Goal: Task Accomplishment & Management: Manage account settings

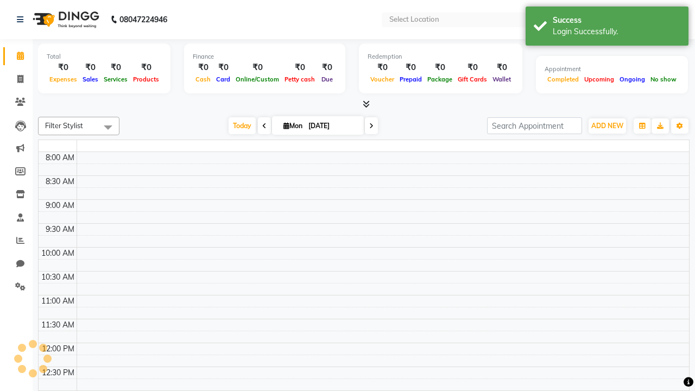
select select "en"
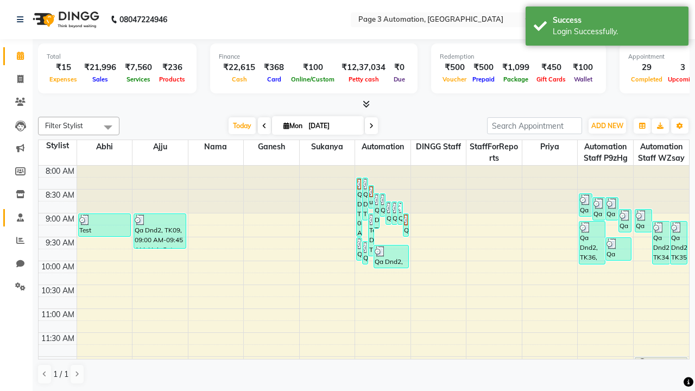
click at [16, 217] on span at bounding box center [20, 218] width 19 height 12
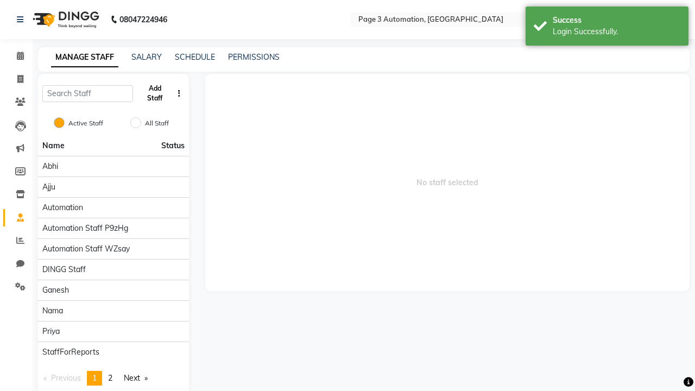
click at [155, 93] on button "Add Staff" at bounding box center [154, 93] width 35 height 28
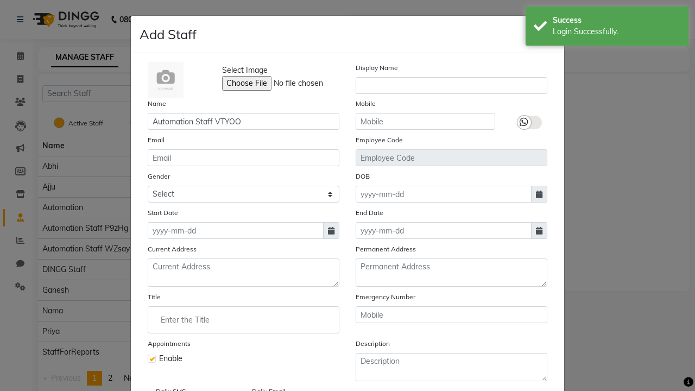
type input "Automation Staff VTYOO"
type input "9933516538"
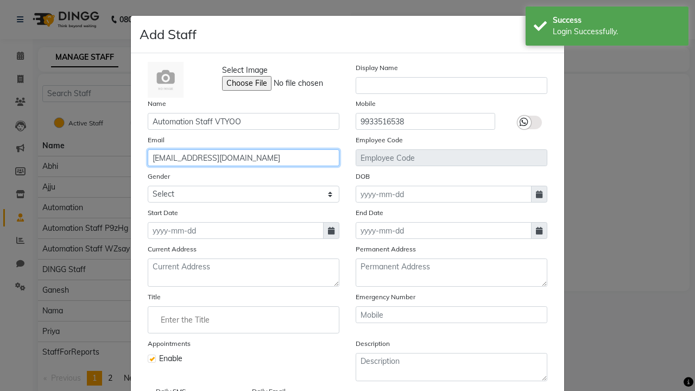
type input "[EMAIL_ADDRESS][DOMAIN_NAME]"
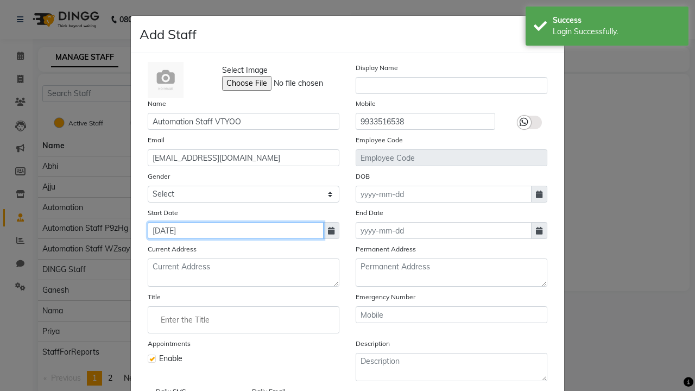
type input "[DATE]"
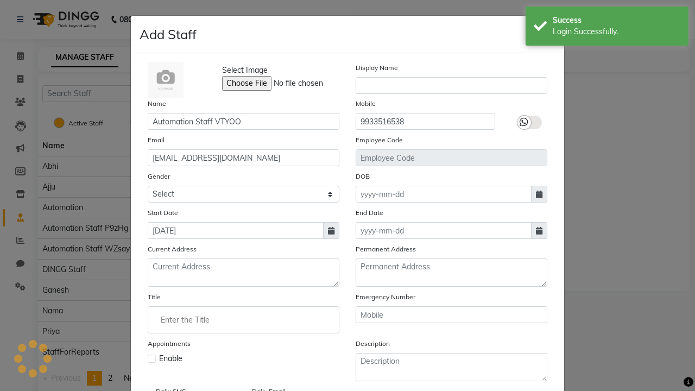
checkbox input "false"
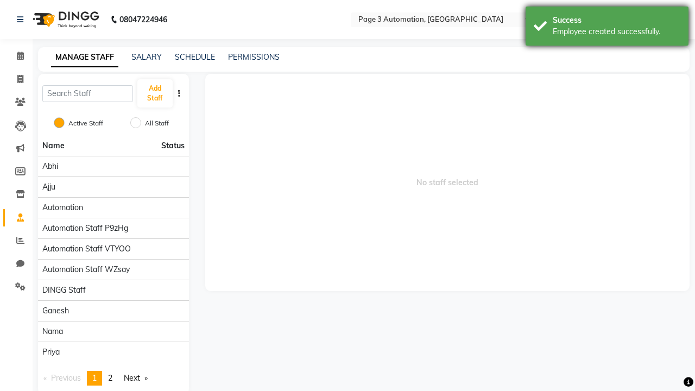
click at [607, 28] on div "Employee created successfully." at bounding box center [617, 31] width 128 height 11
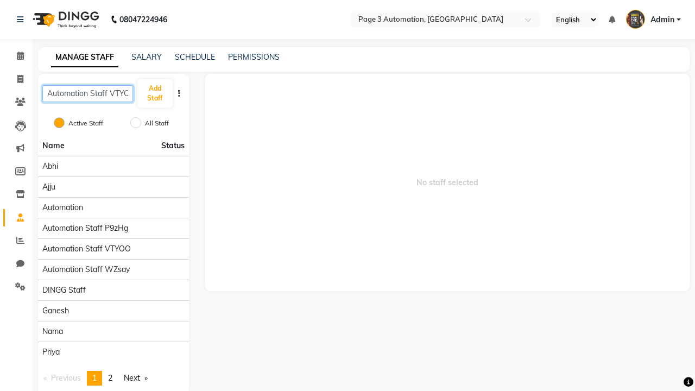
scroll to position [0, 8]
type input "Automation Staff VTYOO"
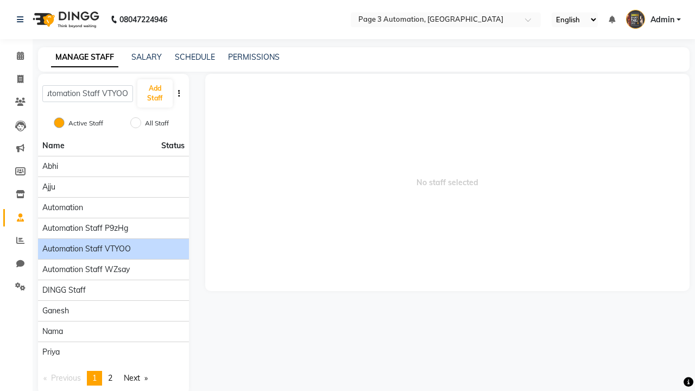
click at [113, 243] on span "Automation Staff VTYOO" at bounding box center [86, 248] width 88 height 11
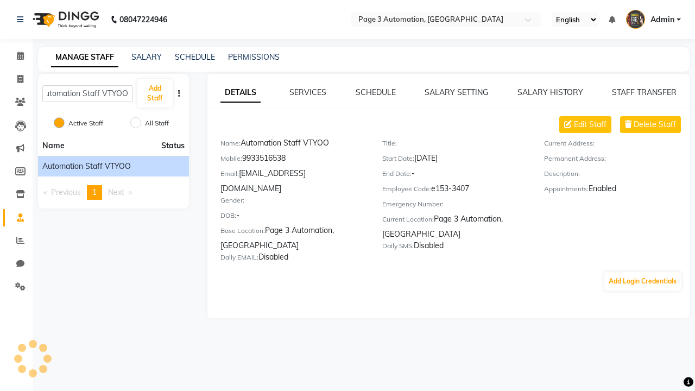
scroll to position [0, 0]
click at [642, 272] on button "Add Login Credentials" at bounding box center [642, 281] width 77 height 18
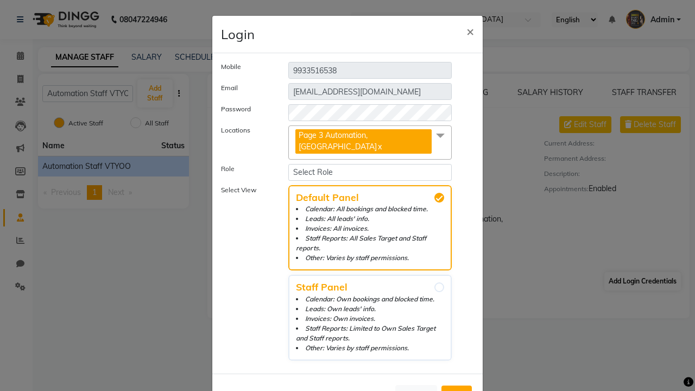
select select "4595"
click at [457, 390] on span "Add" at bounding box center [456, 395] width 17 height 11
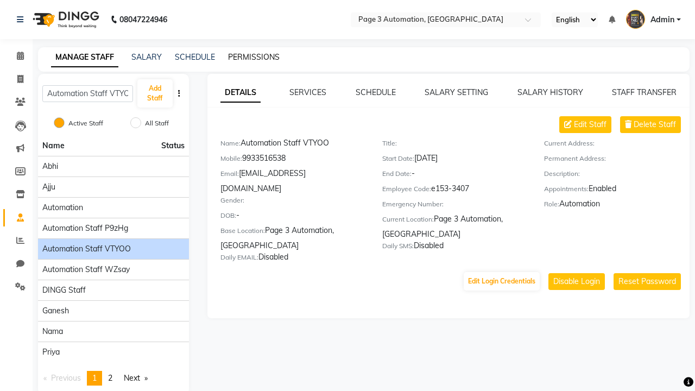
click at [254, 57] on link "PERMISSIONS" at bounding box center [254, 57] width 52 height 10
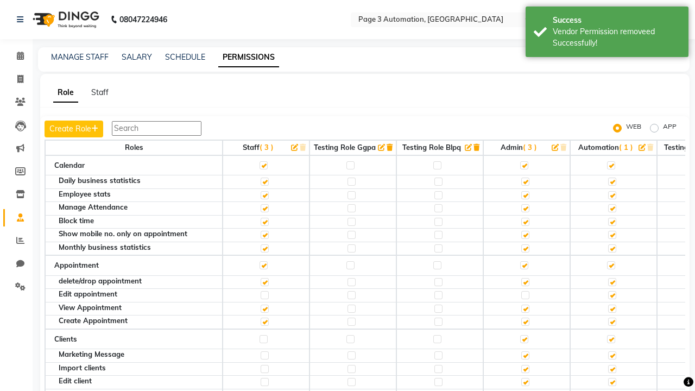
scroll to position [1016, 0]
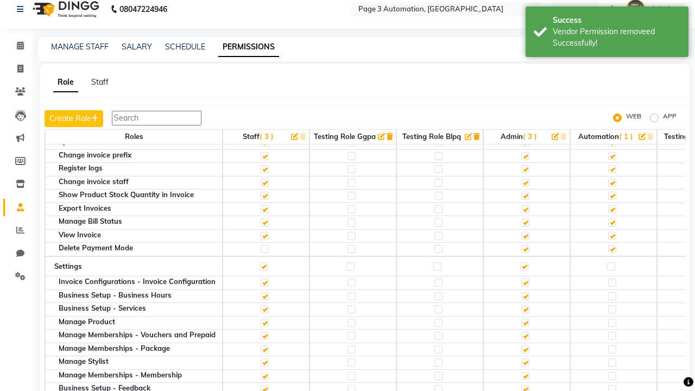
scroll to position [0, 0]
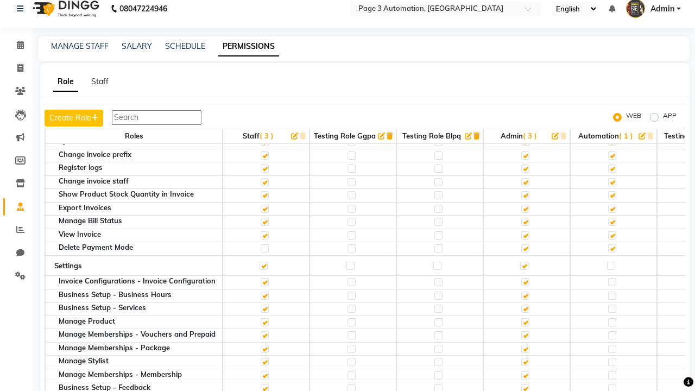
click at [653, 9] on span "Admin" at bounding box center [662, 8] width 24 height 11
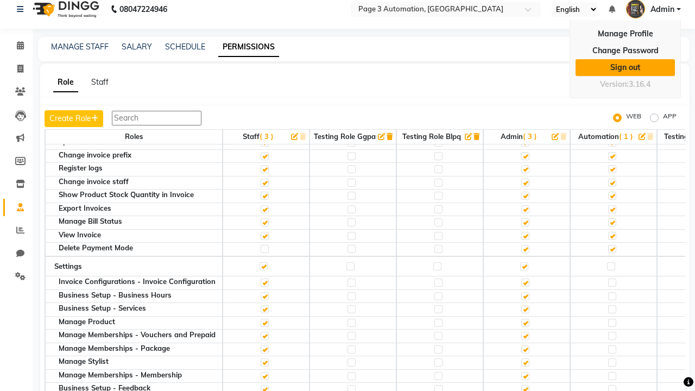
click at [625, 67] on link "Sign out" at bounding box center [624, 67] width 99 height 17
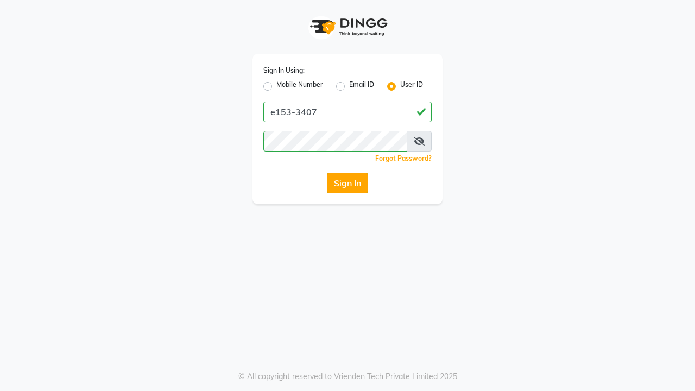
click at [347, 183] on button "Sign In" at bounding box center [347, 183] width 41 height 21
